Goal: Check status: Check status

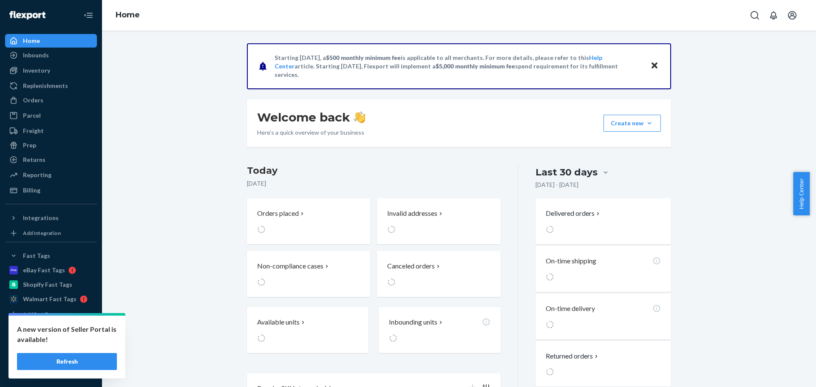
click at [78, 357] on button "Refresh" at bounding box center [67, 361] width 100 height 17
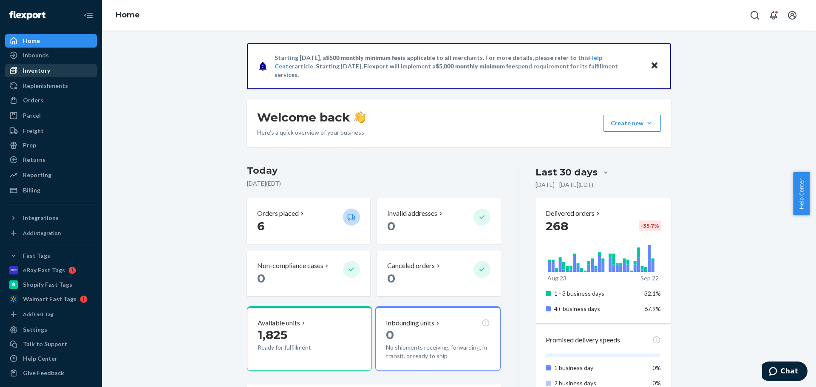
drag, startPoint x: 45, startPoint y: 76, endPoint x: 53, endPoint y: 74, distance: 8.5
click at [45, 76] on div "Inventory" at bounding box center [51, 71] width 90 height 12
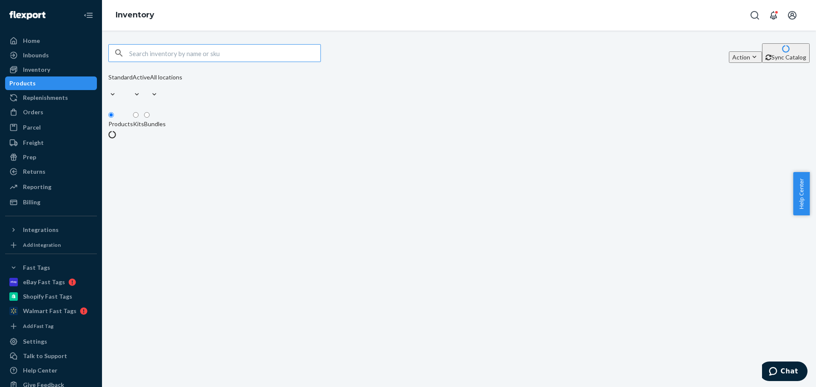
click at [162, 53] on input "text" at bounding box center [224, 53] width 191 height 17
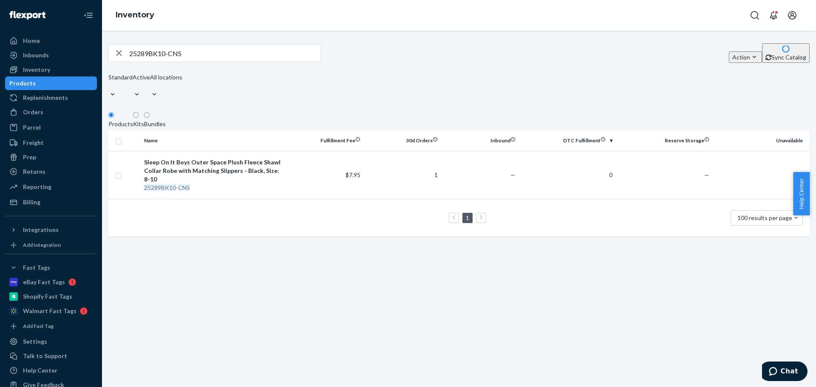
click at [193, 60] on input "25289BK10-CNS" at bounding box center [224, 53] width 191 height 17
type input "25289BK"
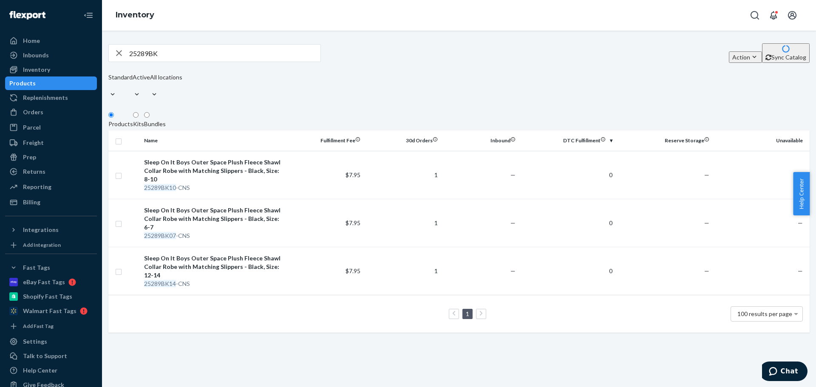
click at [124, 54] on icon "button" at bounding box center [119, 53] width 10 height 17
click at [61, 44] on div "Home" at bounding box center [51, 41] width 90 height 12
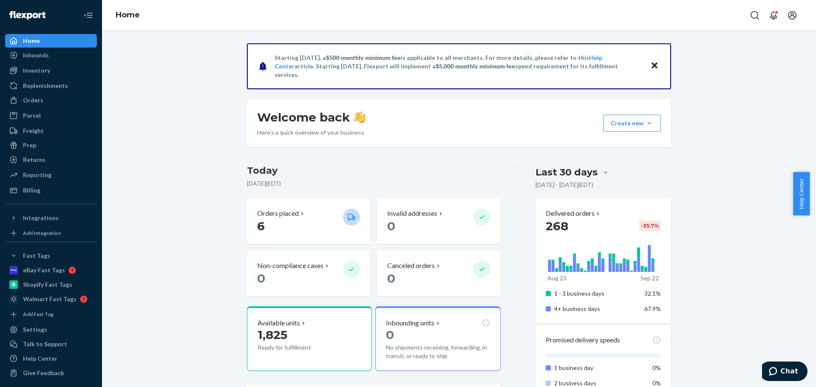
click at [27, 43] on div "Home" at bounding box center [31, 41] width 17 height 9
